Goal: Task Accomplishment & Management: Complete application form

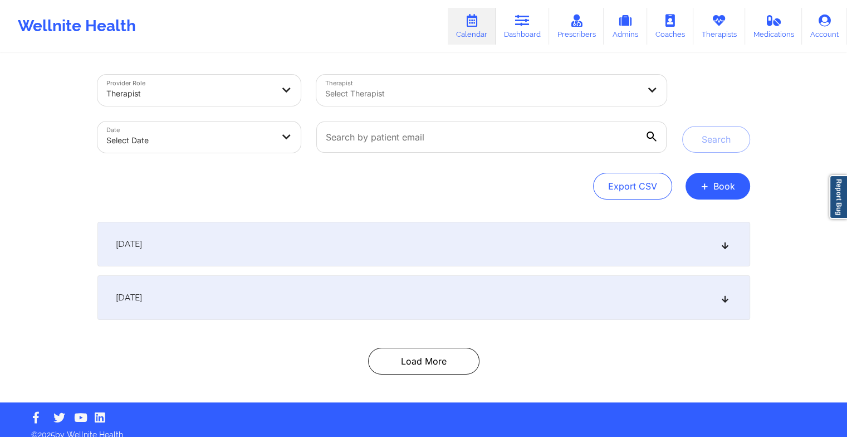
click at [705, 28] on link "Therapists" at bounding box center [720, 26] width 52 height 37
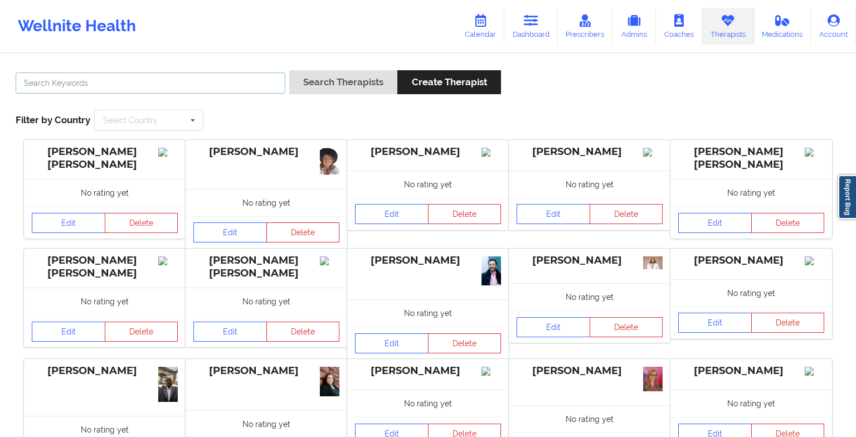
click at [193, 85] on input "text" at bounding box center [151, 82] width 270 height 21
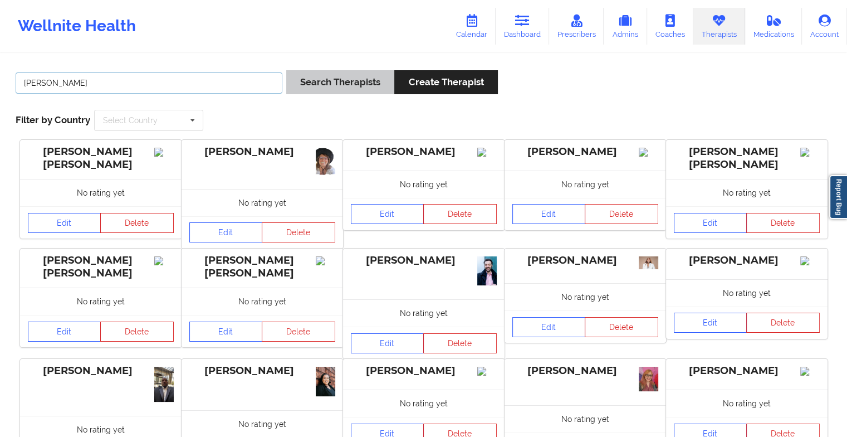
type input "[PERSON_NAME]"
click at [323, 79] on button "Search Therapists" at bounding box center [340, 82] width 108 height 24
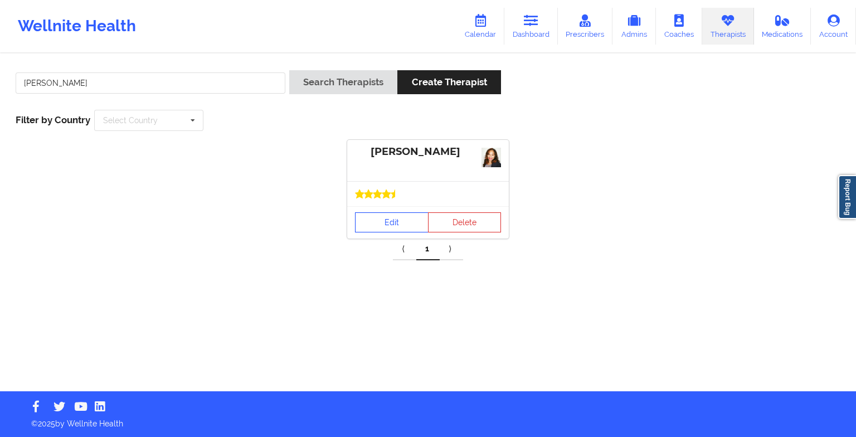
click at [384, 201] on div at bounding box center [428, 193] width 162 height 25
click at [392, 226] on link "Edit" at bounding box center [392, 222] width 74 height 20
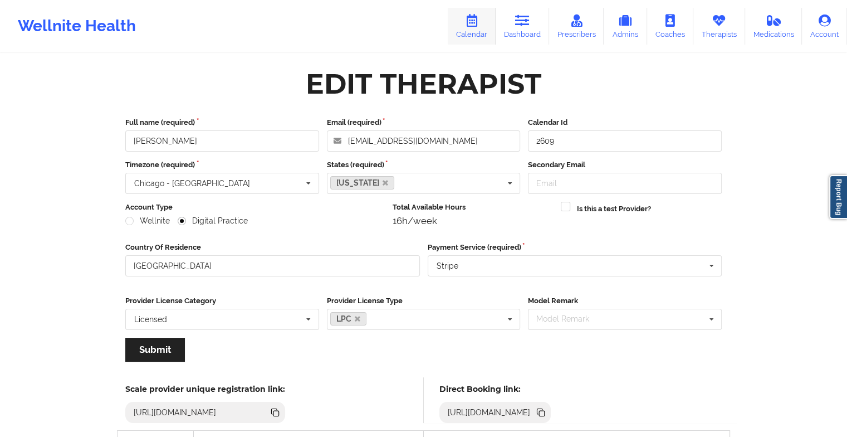
click at [473, 25] on icon at bounding box center [472, 20] width 14 height 12
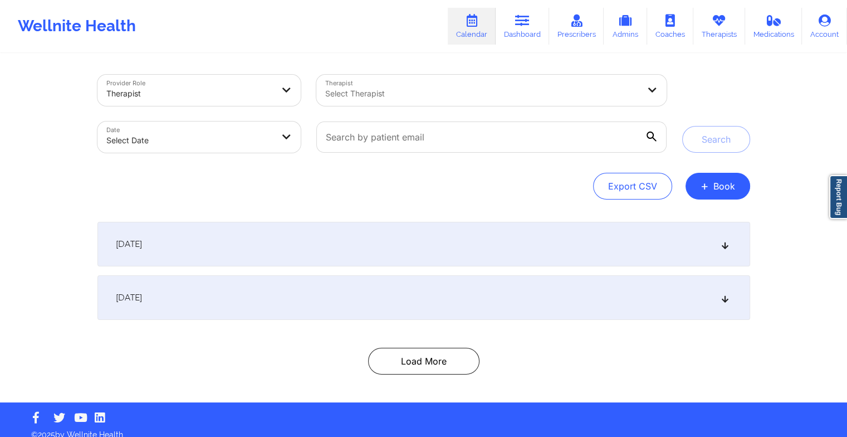
click at [751, 188] on div "Provider Role Therapist Therapist Select Therapist Date Select Date Search Expo…" at bounding box center [424, 229] width 669 height 348
click at [729, 194] on button "+ Book" at bounding box center [718, 186] width 65 height 27
click at [699, 227] on button "Therapy Session" at bounding box center [698, 221] width 85 height 18
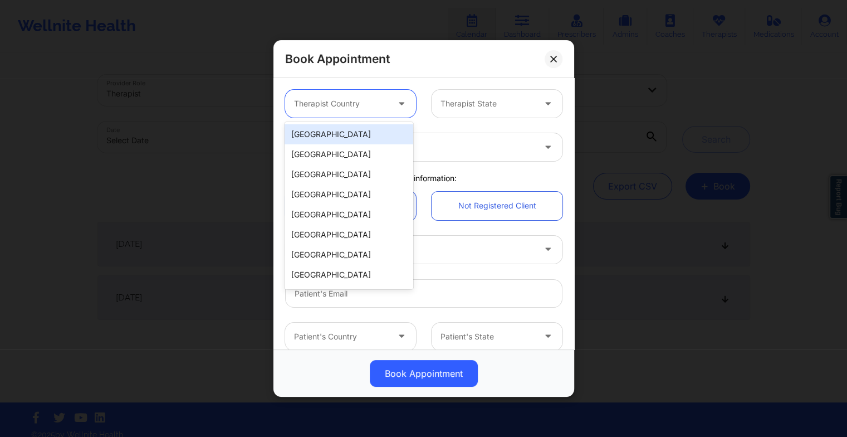
click at [392, 103] on div at bounding box center [402, 104] width 27 height 28
click at [359, 140] on div "[GEOGRAPHIC_DATA]" at bounding box center [349, 134] width 128 height 20
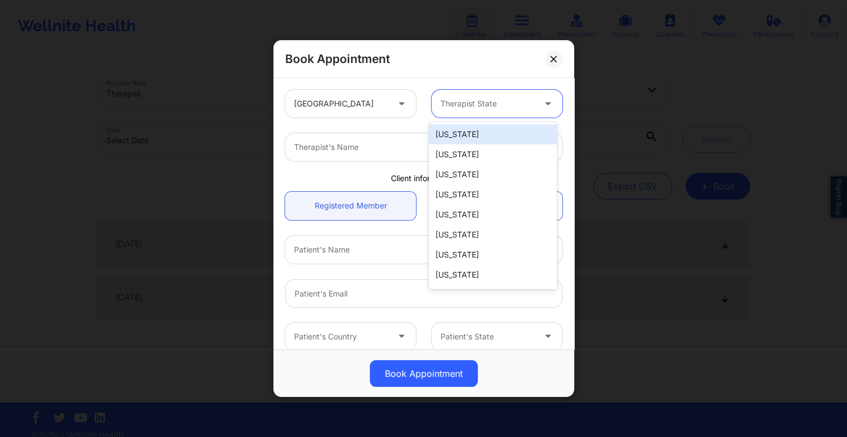
click at [476, 100] on div at bounding box center [488, 103] width 94 height 13
type input "okl"
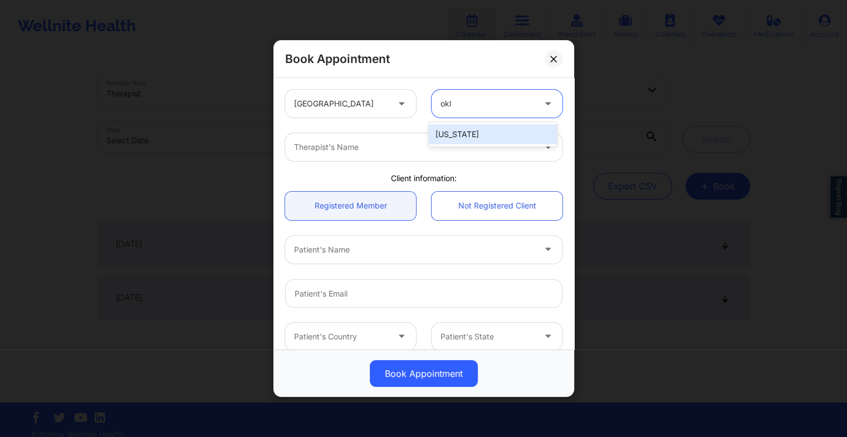
click at [475, 136] on div "[US_STATE]" at bounding box center [493, 134] width 128 height 20
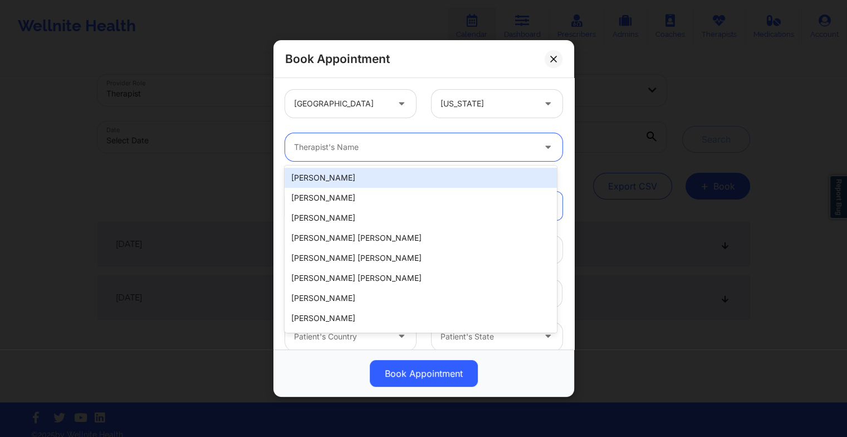
click at [298, 145] on div at bounding box center [414, 146] width 241 height 13
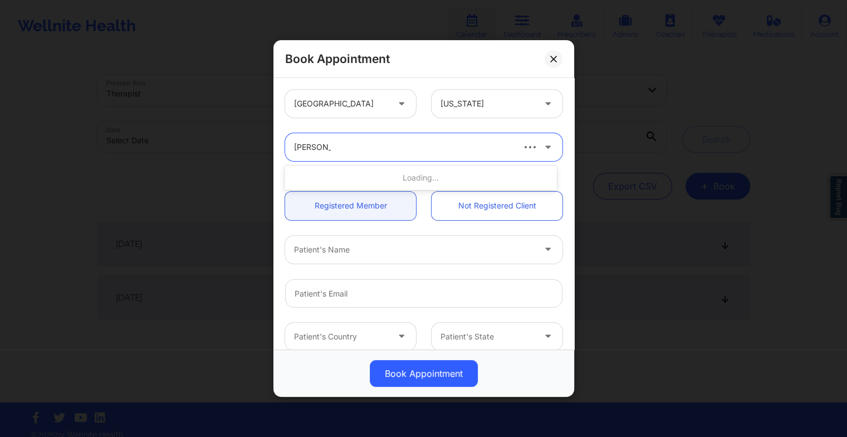
type input "[PERSON_NAME]"
click at [320, 180] on div "[PERSON_NAME]" at bounding box center [421, 178] width 272 height 20
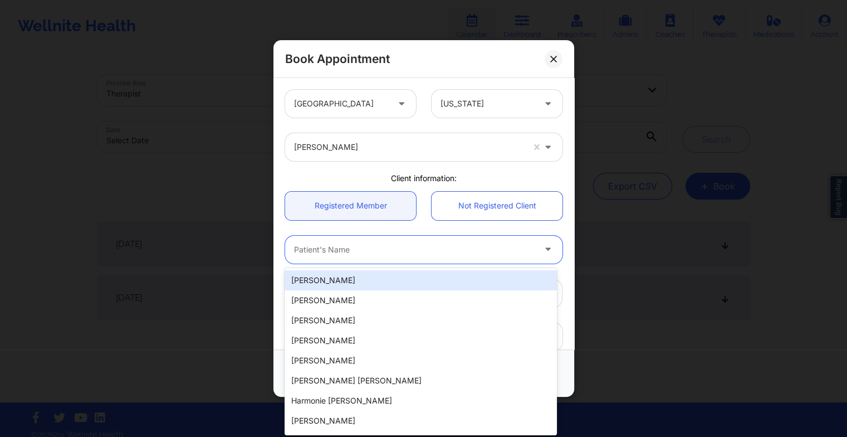
click at [310, 254] on div at bounding box center [414, 249] width 241 height 13
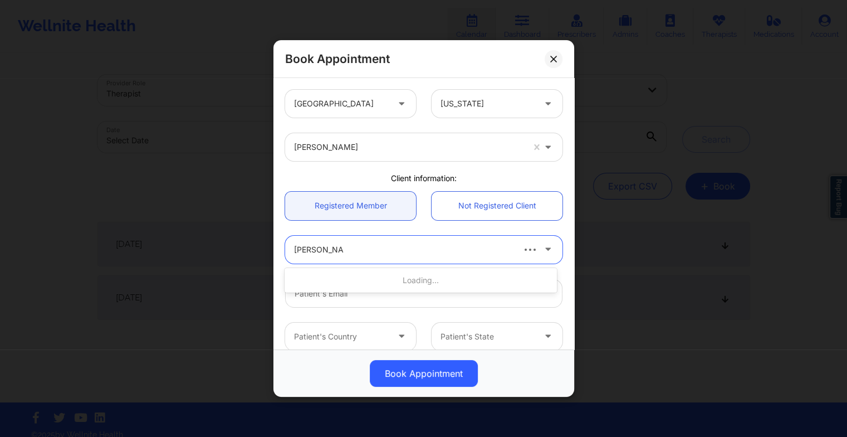
type input "[PERSON_NAME]"
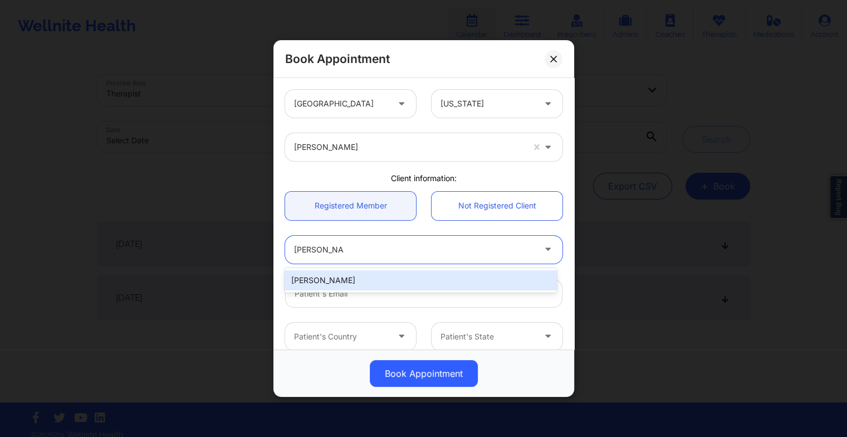
click at [326, 280] on div "[PERSON_NAME]" at bounding box center [421, 280] width 272 height 20
type input "[EMAIL_ADDRESS][DOMAIN_NAME]"
type input "[PHONE_NUMBER]"
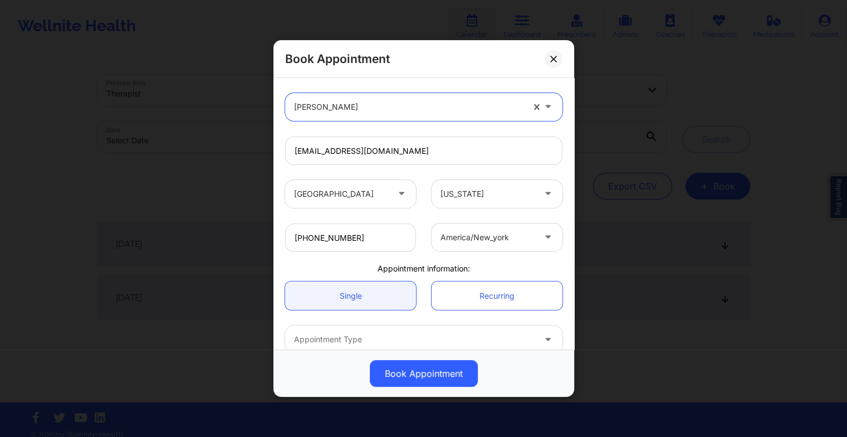
scroll to position [201, 0]
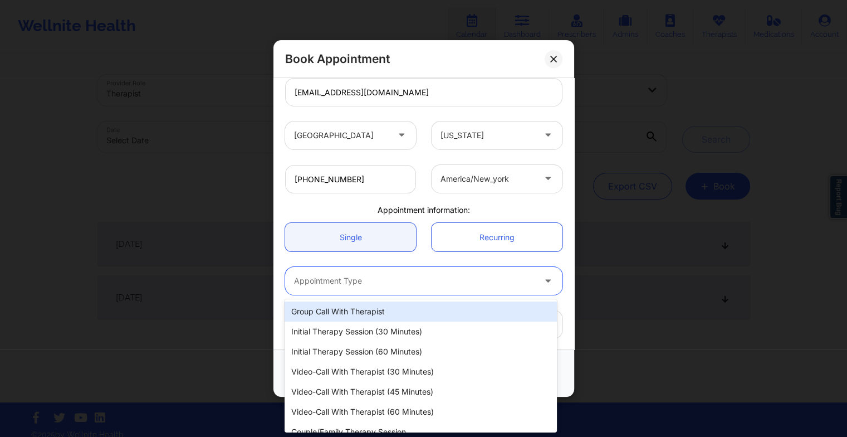
click at [330, 287] on div "Appointment Type" at bounding box center [410, 281] width 251 height 28
click at [392, 291] on div "Appointment Type" at bounding box center [410, 281] width 251 height 28
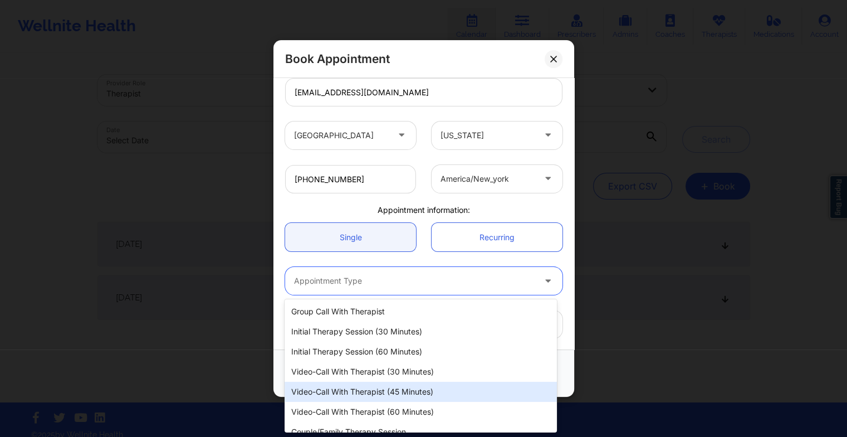
scroll to position [11, 0]
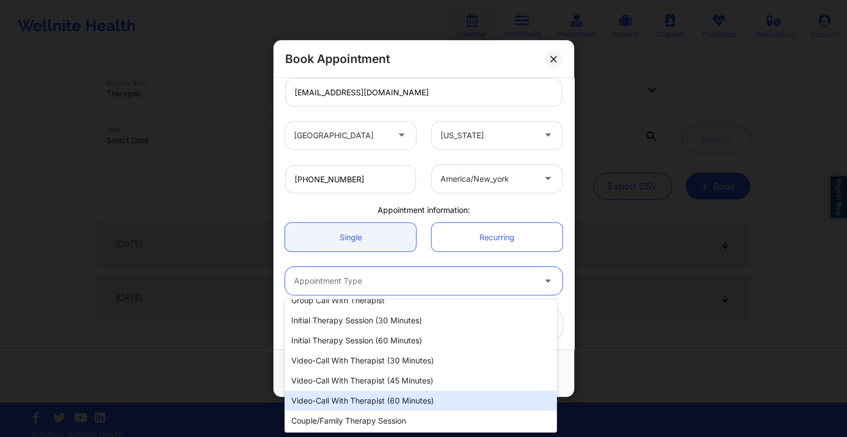
click at [384, 397] on div "Video-Call with Therapist (60 minutes)" at bounding box center [421, 401] width 272 height 20
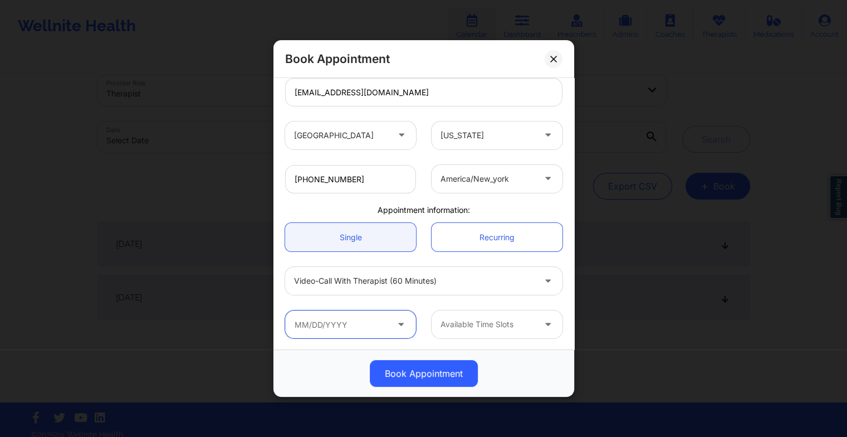
click at [352, 320] on input "text" at bounding box center [350, 324] width 131 height 28
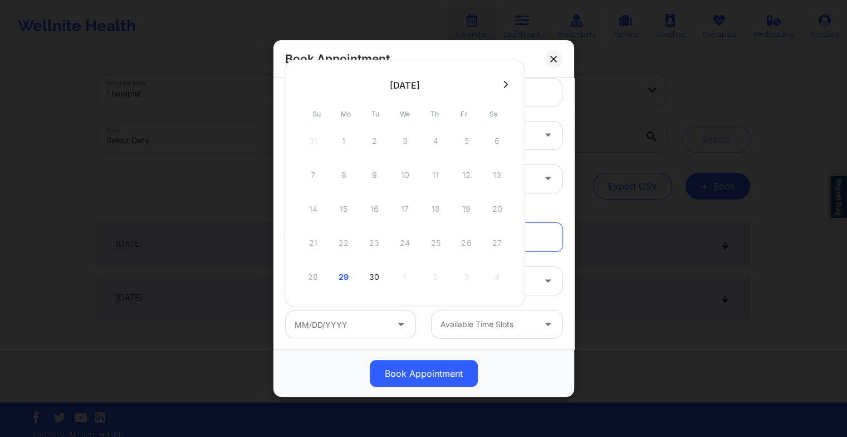
click at [316, 270] on div "28 29 30 1 2 3 4" at bounding box center [405, 276] width 212 height 31
click at [343, 275] on div "29" at bounding box center [344, 276] width 28 height 31
type input "[DATE]"
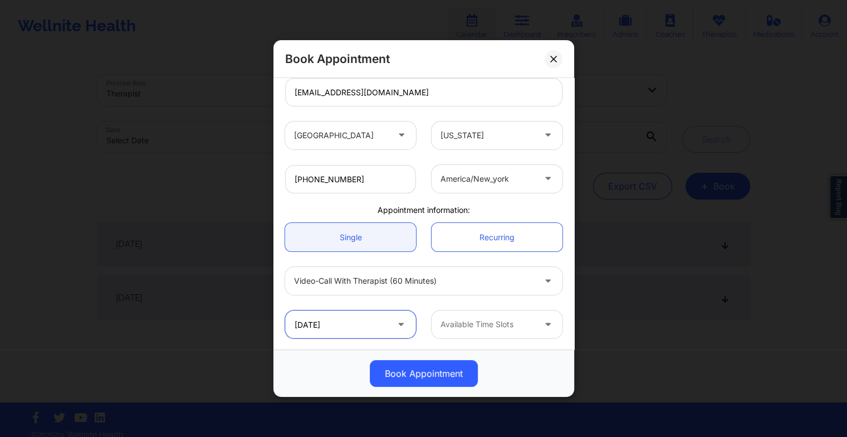
click at [328, 322] on input "[DATE]" at bounding box center [350, 324] width 131 height 28
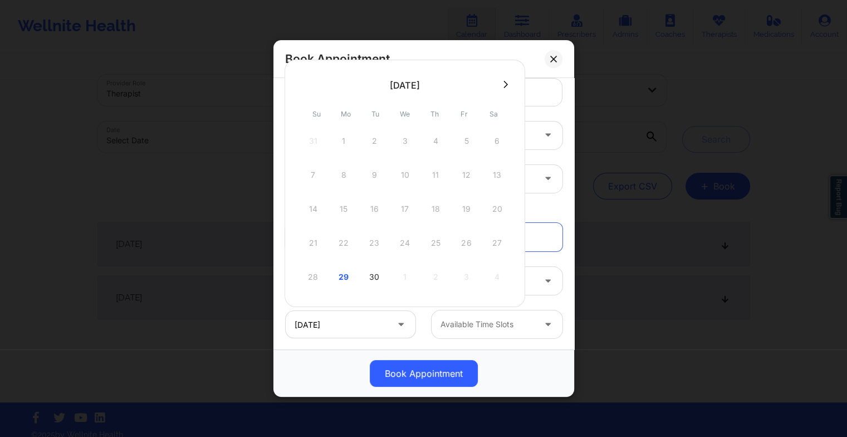
click at [311, 275] on div "28 29 30 1 2 3 4" at bounding box center [405, 276] width 212 height 31
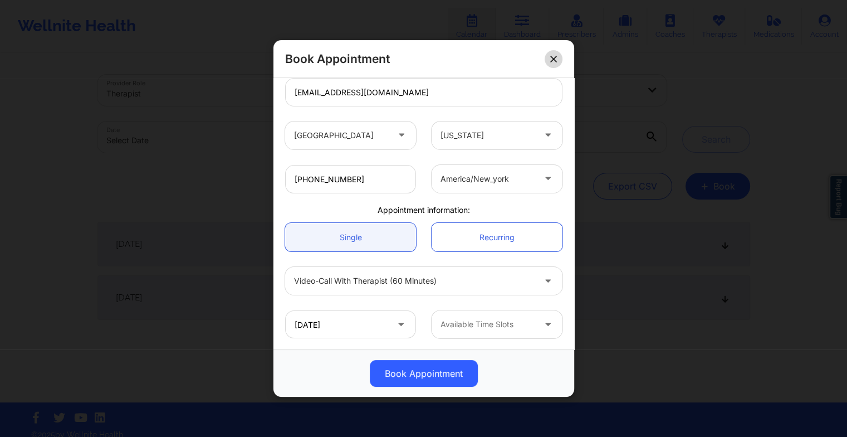
click at [556, 56] on icon at bounding box center [553, 59] width 6 height 6
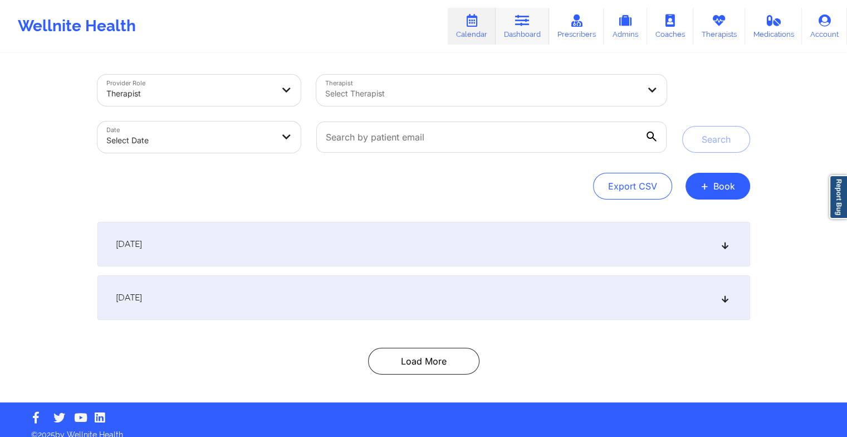
click at [526, 27] on link "Dashboard" at bounding box center [522, 26] width 53 height 37
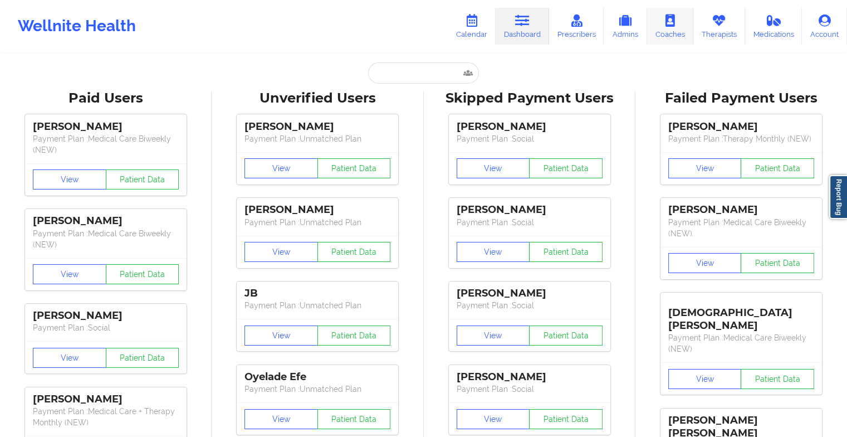
click at [680, 41] on link "Coaches" at bounding box center [670, 26] width 46 height 37
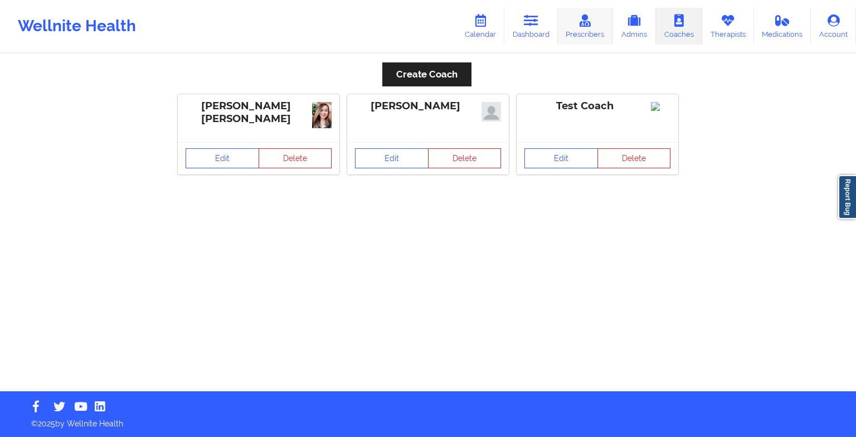
click at [597, 38] on link "Prescribers" at bounding box center [585, 26] width 55 height 37
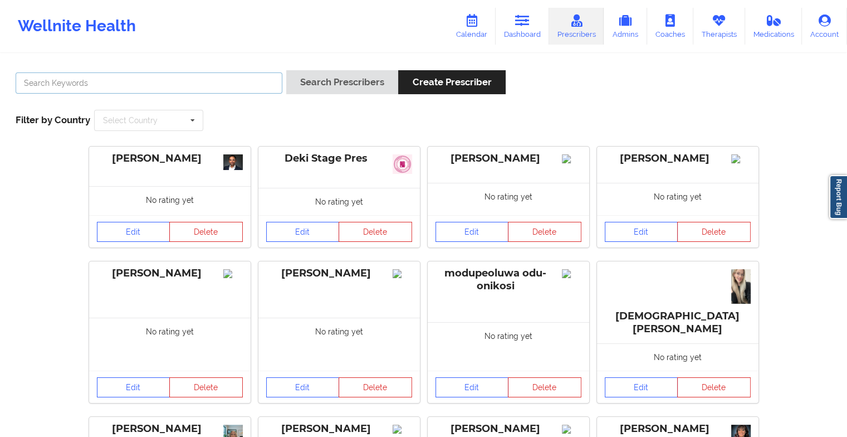
click at [154, 72] on input "text" at bounding box center [149, 82] width 267 height 21
click at [528, 23] on icon at bounding box center [522, 20] width 14 height 12
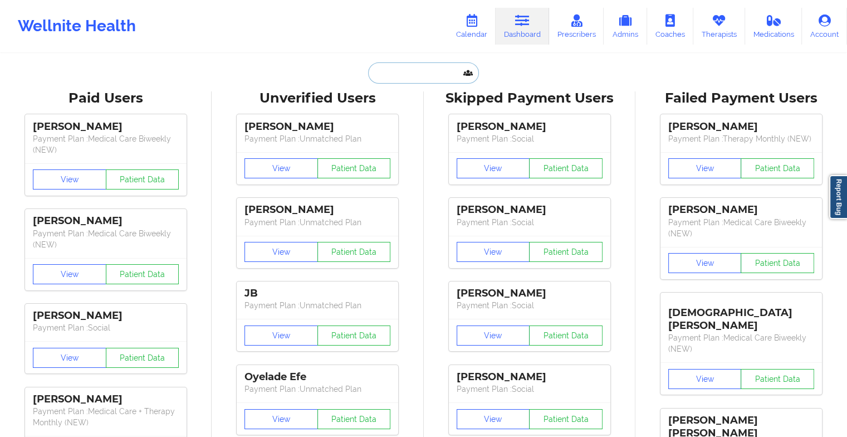
click at [396, 69] on input "text" at bounding box center [423, 72] width 110 height 21
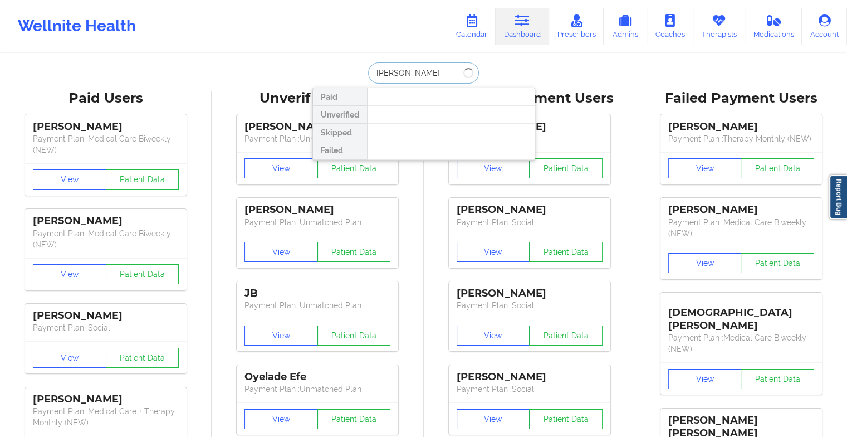
type input "[PERSON_NAME]"
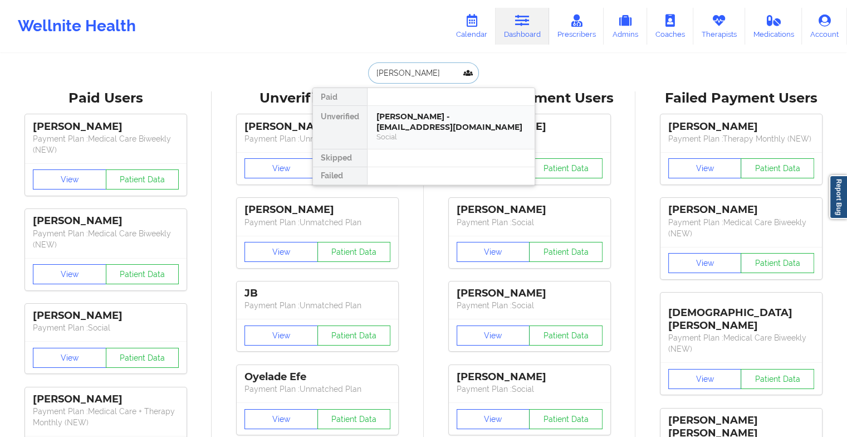
click at [453, 133] on div "Social" at bounding box center [451, 136] width 149 height 9
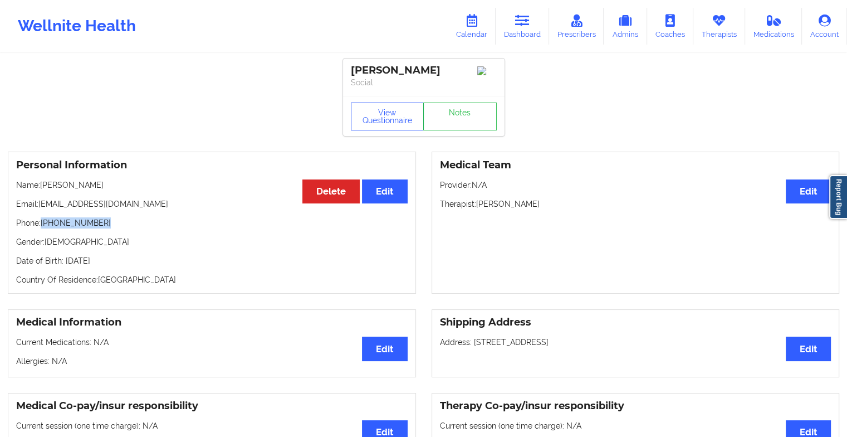
drag, startPoint x: 97, startPoint y: 228, endPoint x: 44, endPoint y: 227, distance: 53.5
click at [44, 227] on p "Phone: [PHONE_NUMBER]" at bounding box center [212, 222] width 392 height 11
copy p "[PHONE_NUMBER]"
click at [478, 25] on icon at bounding box center [472, 20] width 14 height 12
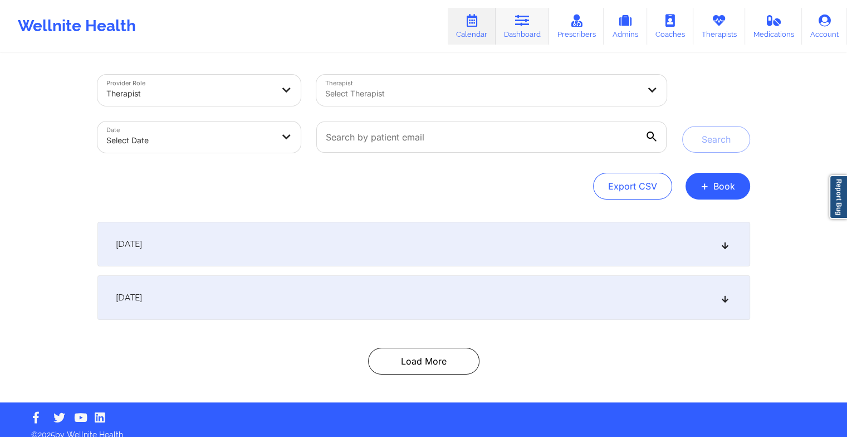
click at [524, 21] on icon at bounding box center [522, 20] width 14 height 12
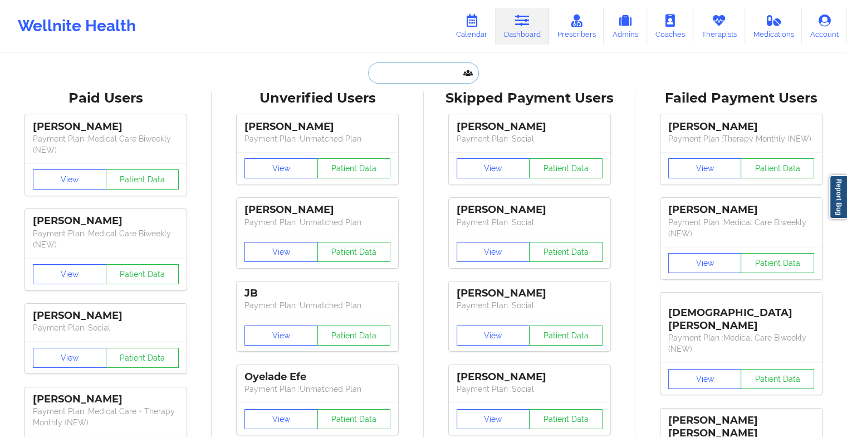
click at [382, 73] on input "text" at bounding box center [423, 72] width 110 height 21
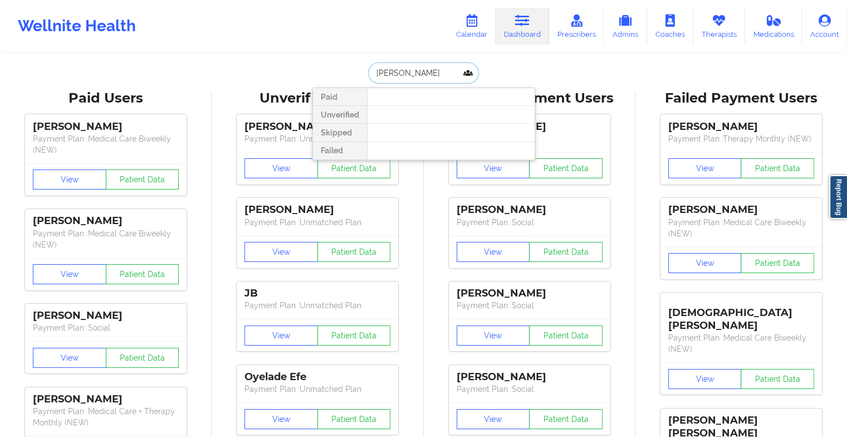
type input "[PERSON_NAME]"
drag, startPoint x: 462, startPoint y: 74, endPoint x: 375, endPoint y: 71, distance: 87.5
click at [375, 71] on input "[PERSON_NAME]" at bounding box center [423, 72] width 110 height 21
type input "d"
type input "s"
